Goal: Task Accomplishment & Management: Use online tool/utility

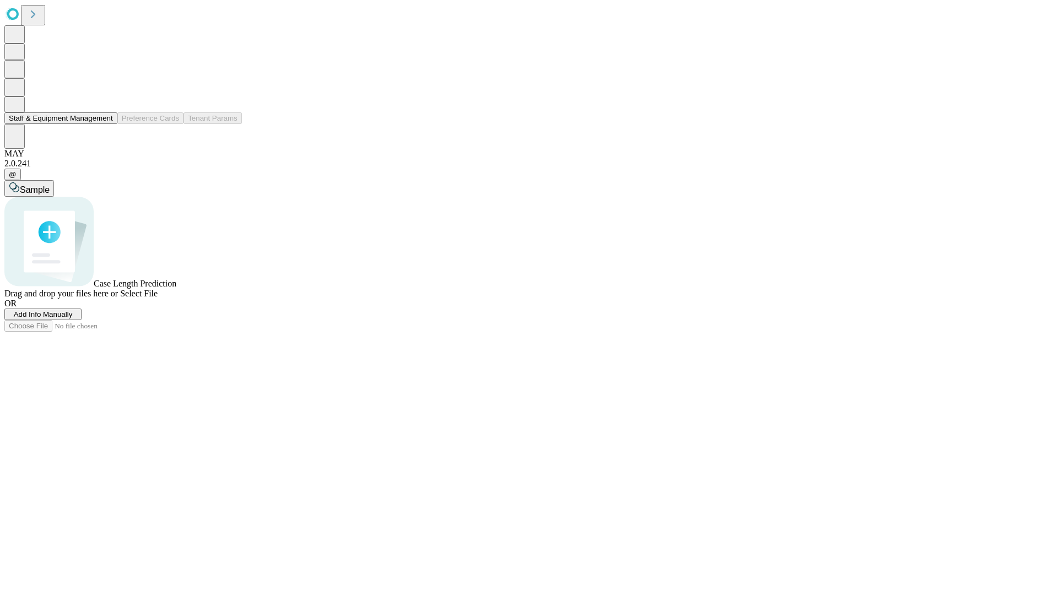
click at [105, 124] on button "Staff & Equipment Management" at bounding box center [60, 118] width 113 height 12
